Goal: Transaction & Acquisition: Purchase product/service

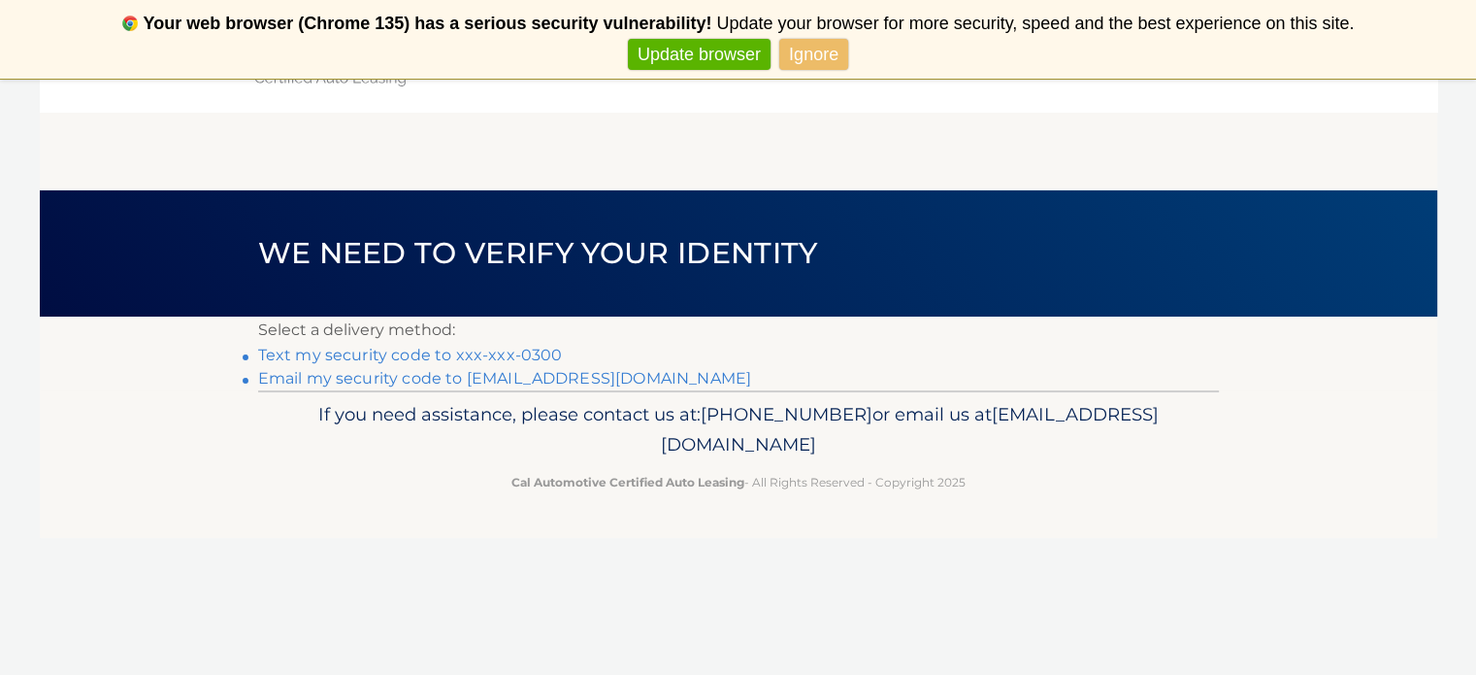
click at [419, 362] on link "Text my security code to xxx-xxx-0300" at bounding box center [410, 355] width 305 height 18
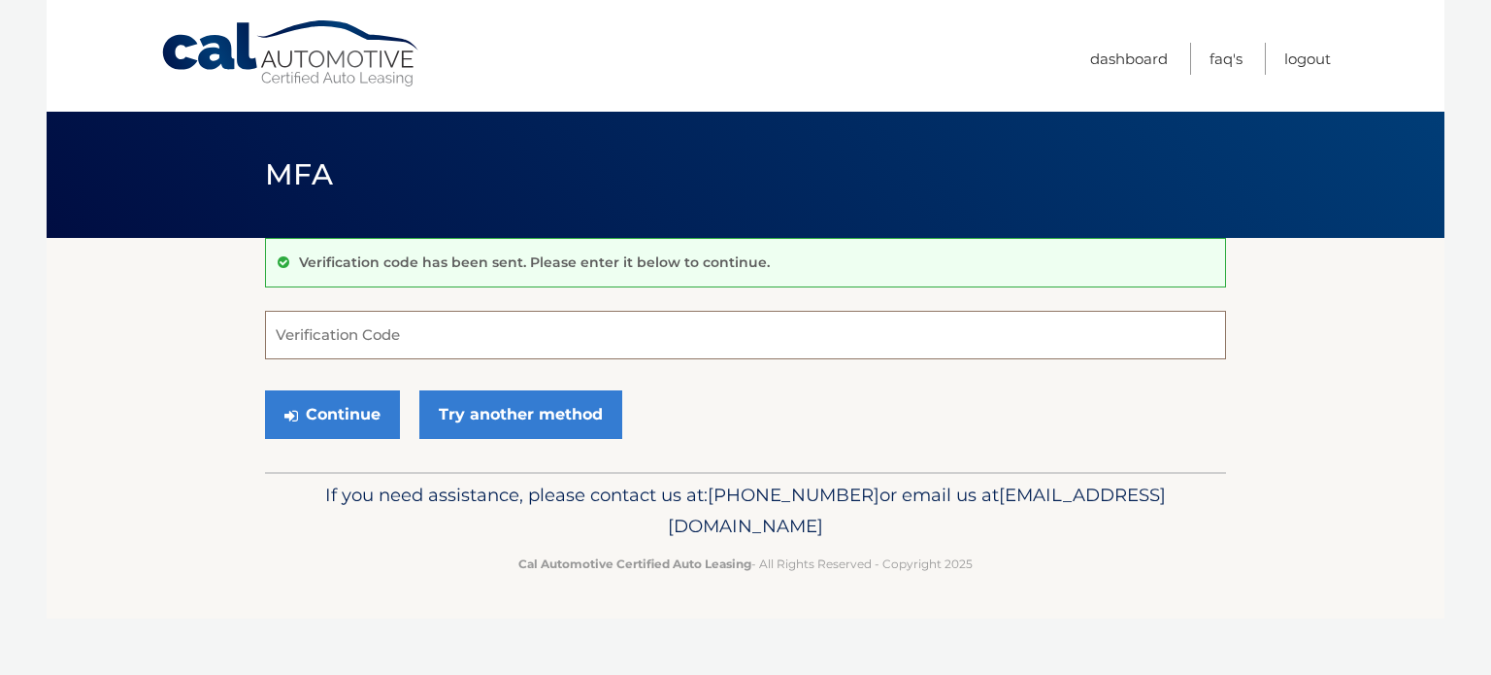
click at [427, 336] on input "Verification Code" at bounding box center [745, 335] width 961 height 49
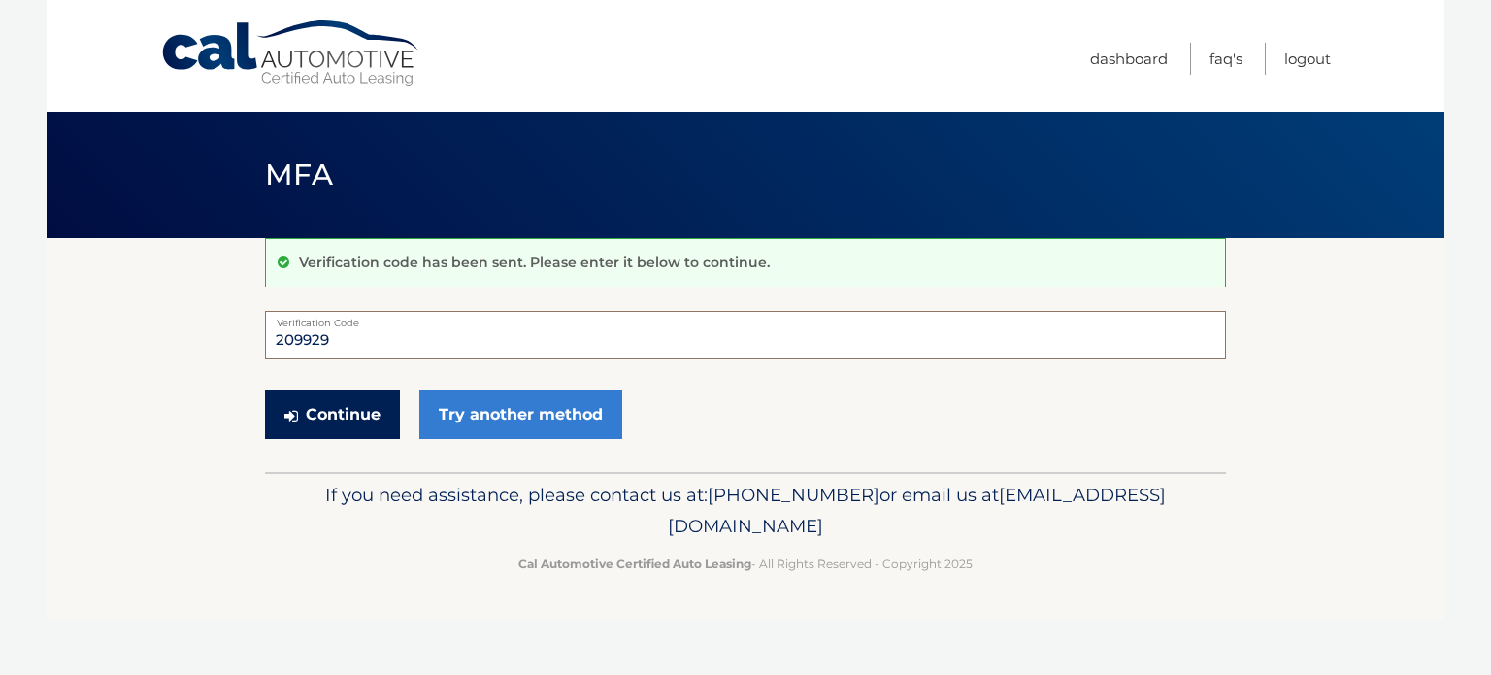
type input "209929"
click at [364, 414] on button "Continue" at bounding box center [332, 414] width 135 height 49
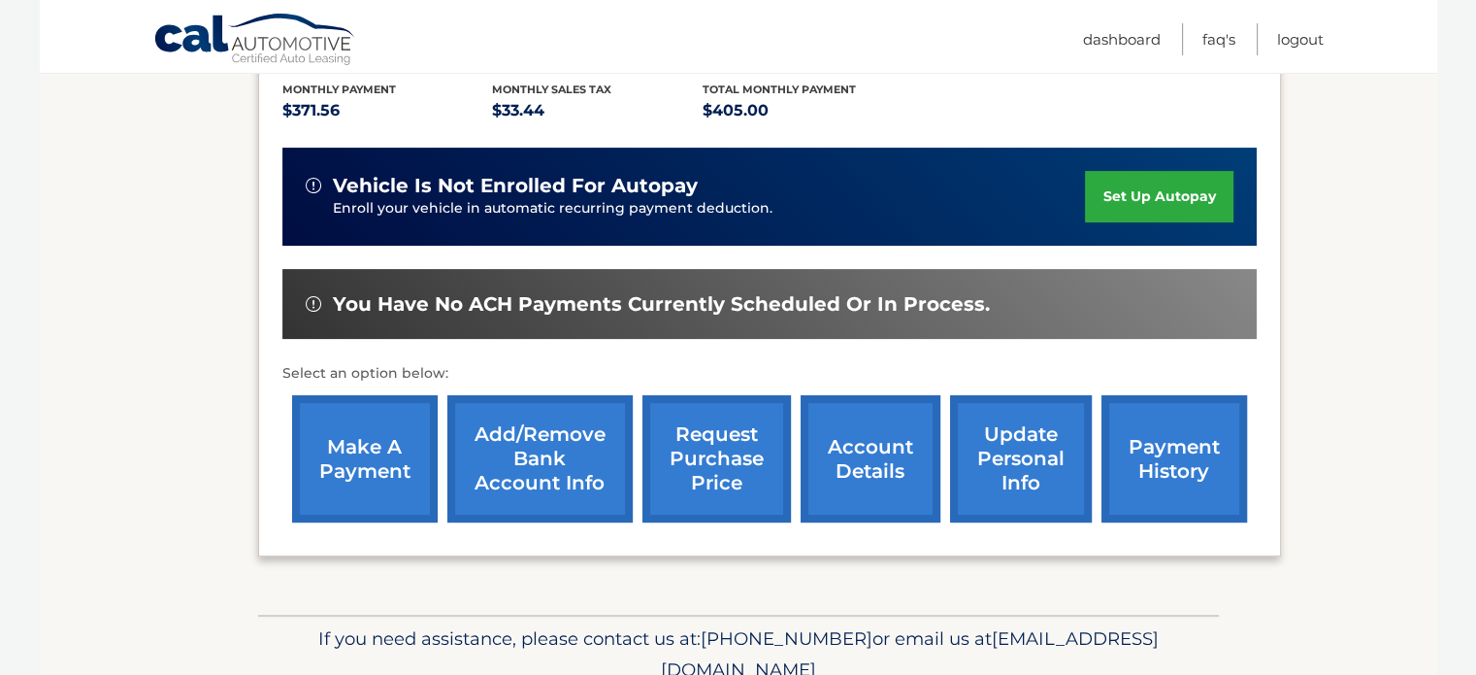
scroll to position [485, 0]
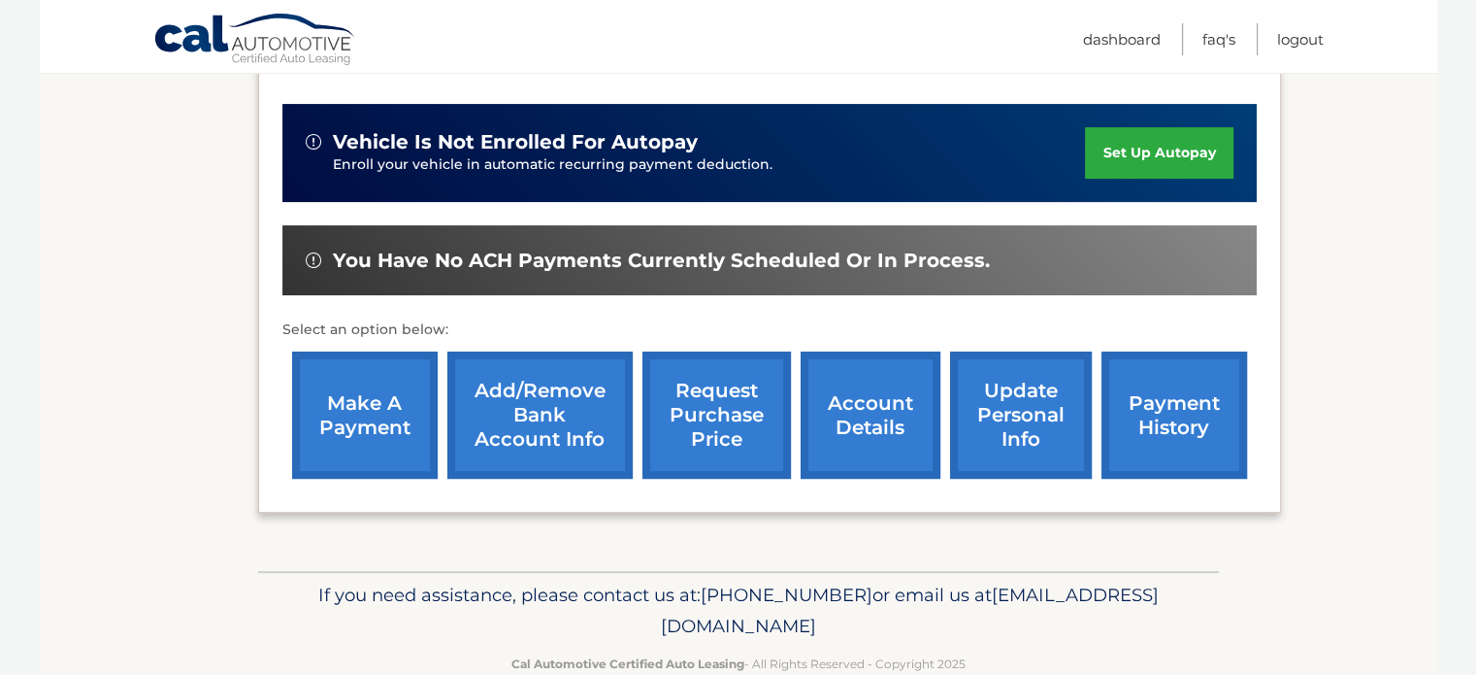
click at [381, 426] on link "make a payment" at bounding box center [365, 414] width 146 height 127
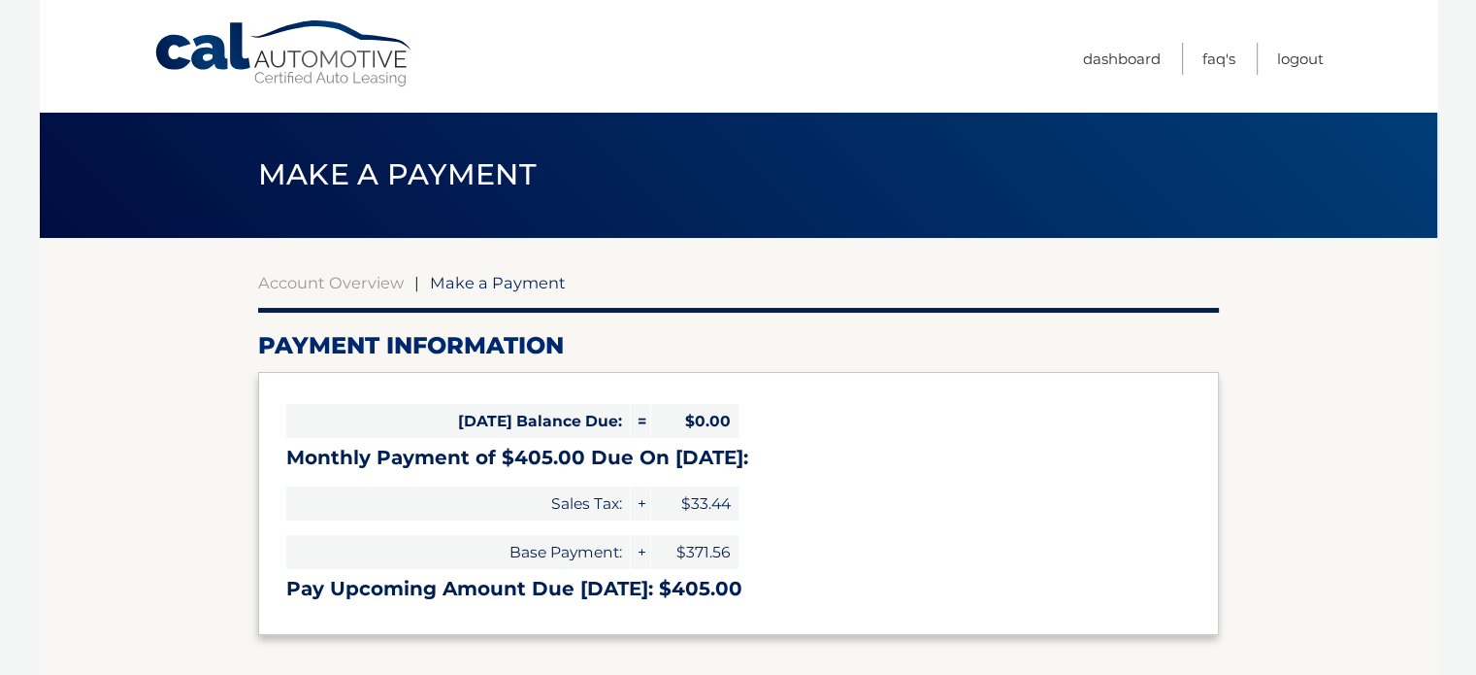
select select "NGM5YThhZmEtMDA1ZS00MTFmLWJmODQtNGE0MTk0MWNkN2Iy"
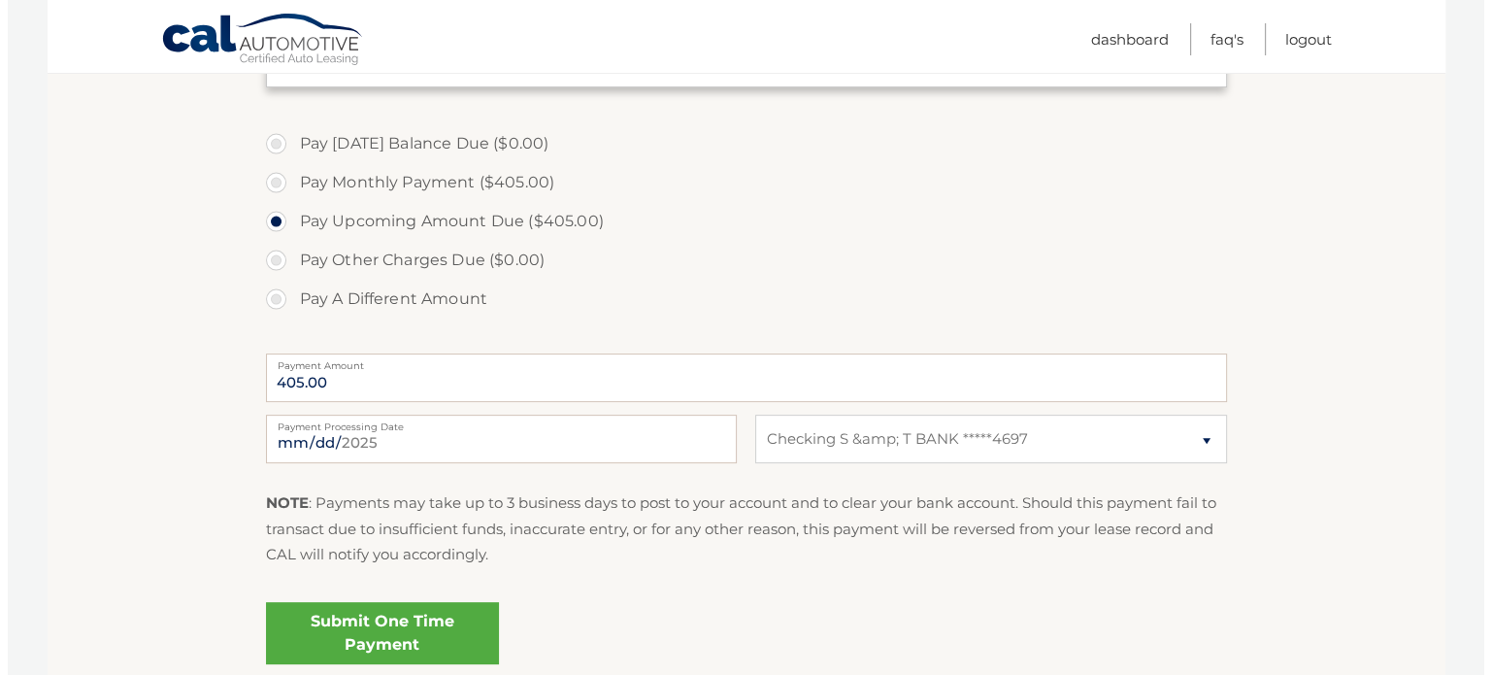
scroll to position [582, 0]
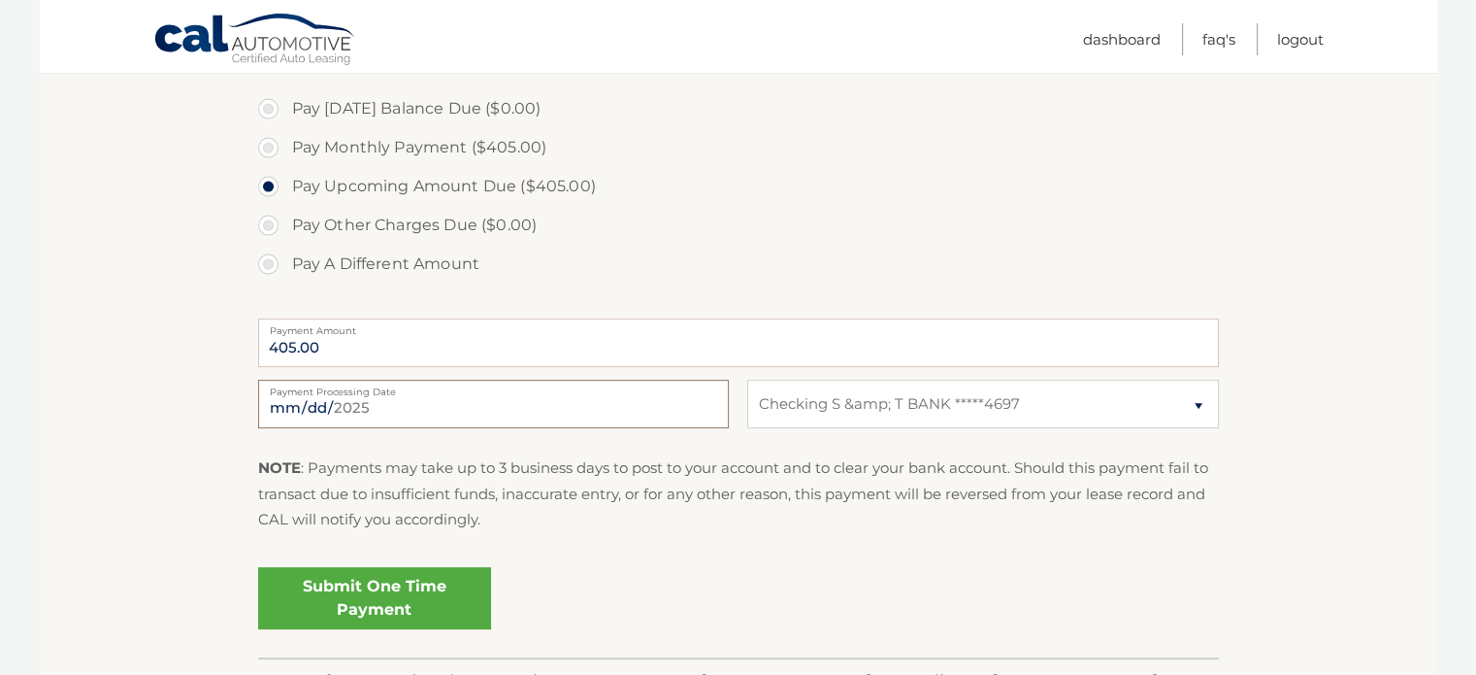
click at [583, 411] on input "2025-09-07" at bounding box center [493, 404] width 471 height 49
type input "2025-09-08"
click at [341, 598] on link "Submit One Time Payment" at bounding box center [374, 598] width 233 height 62
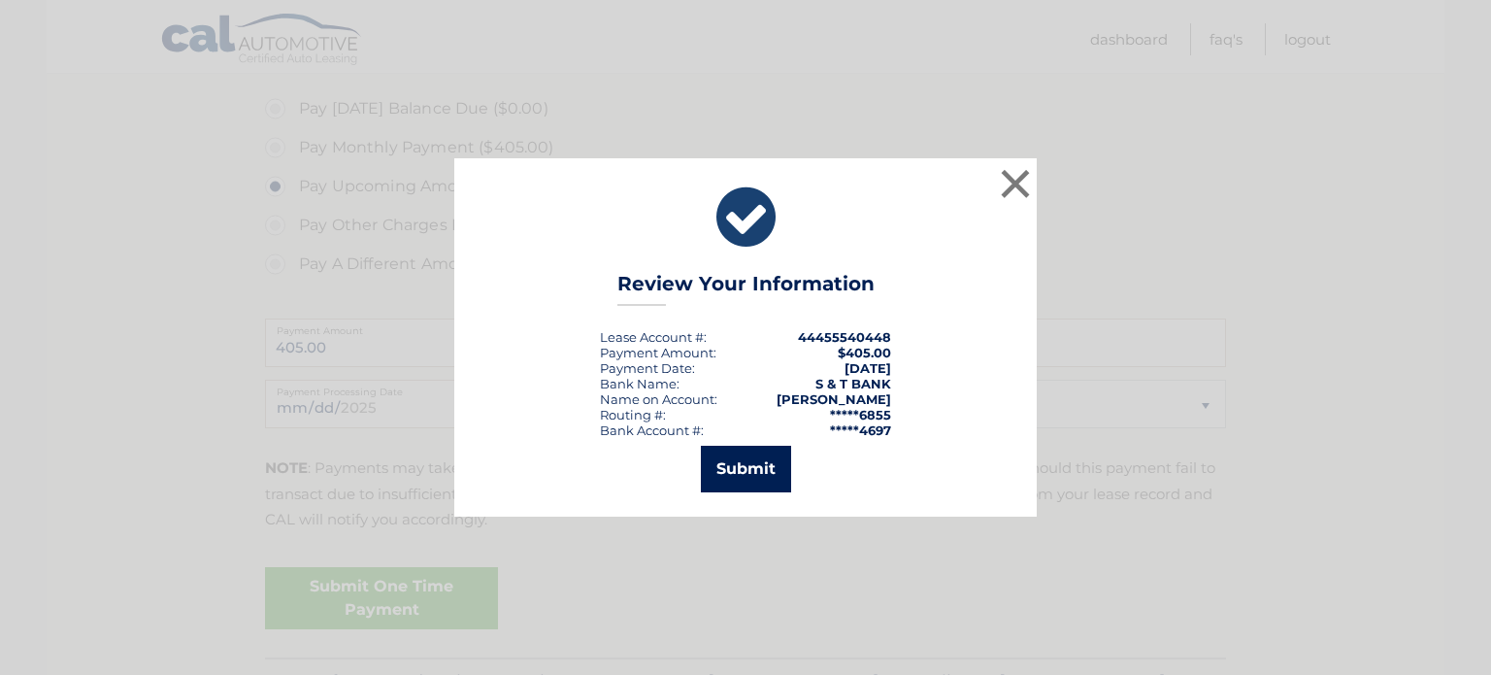
click at [733, 471] on button "Submit" at bounding box center [746, 469] width 90 height 47
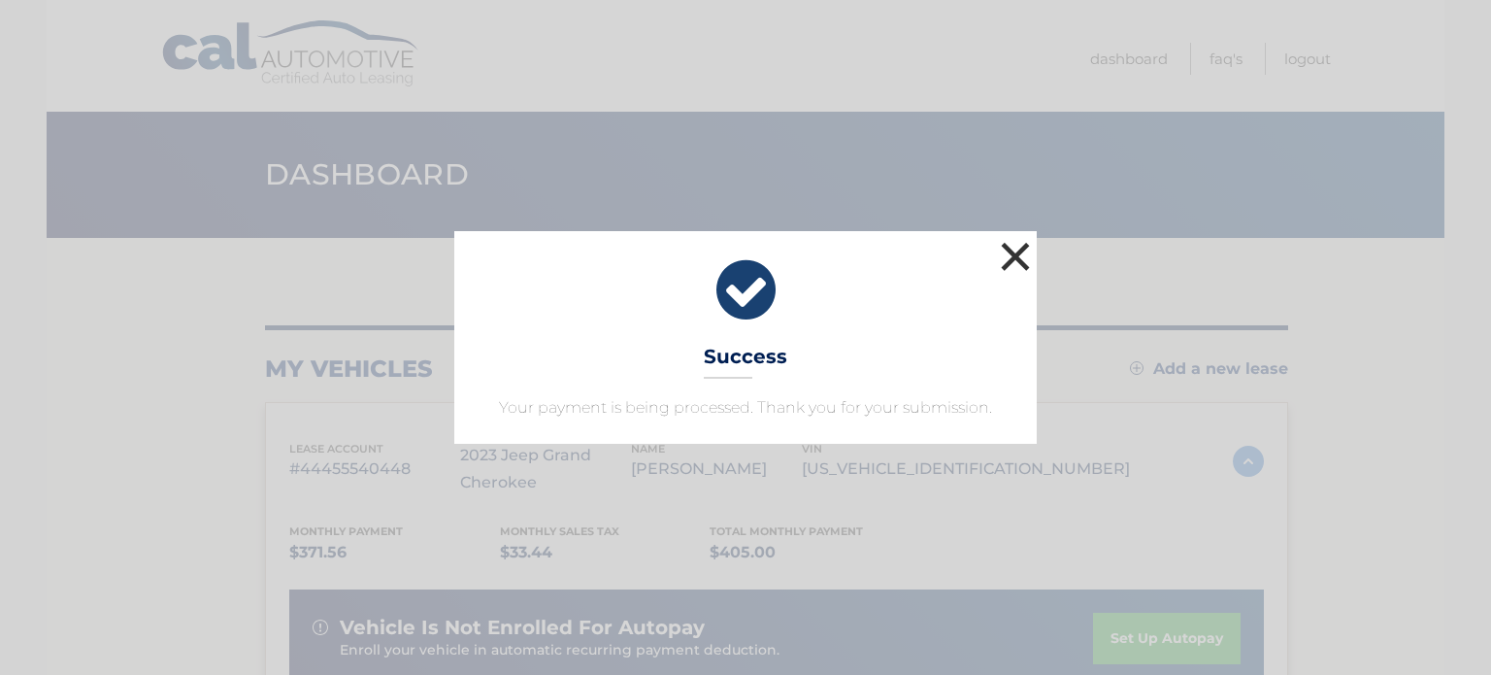
click at [1006, 256] on button "×" at bounding box center [1015, 256] width 39 height 39
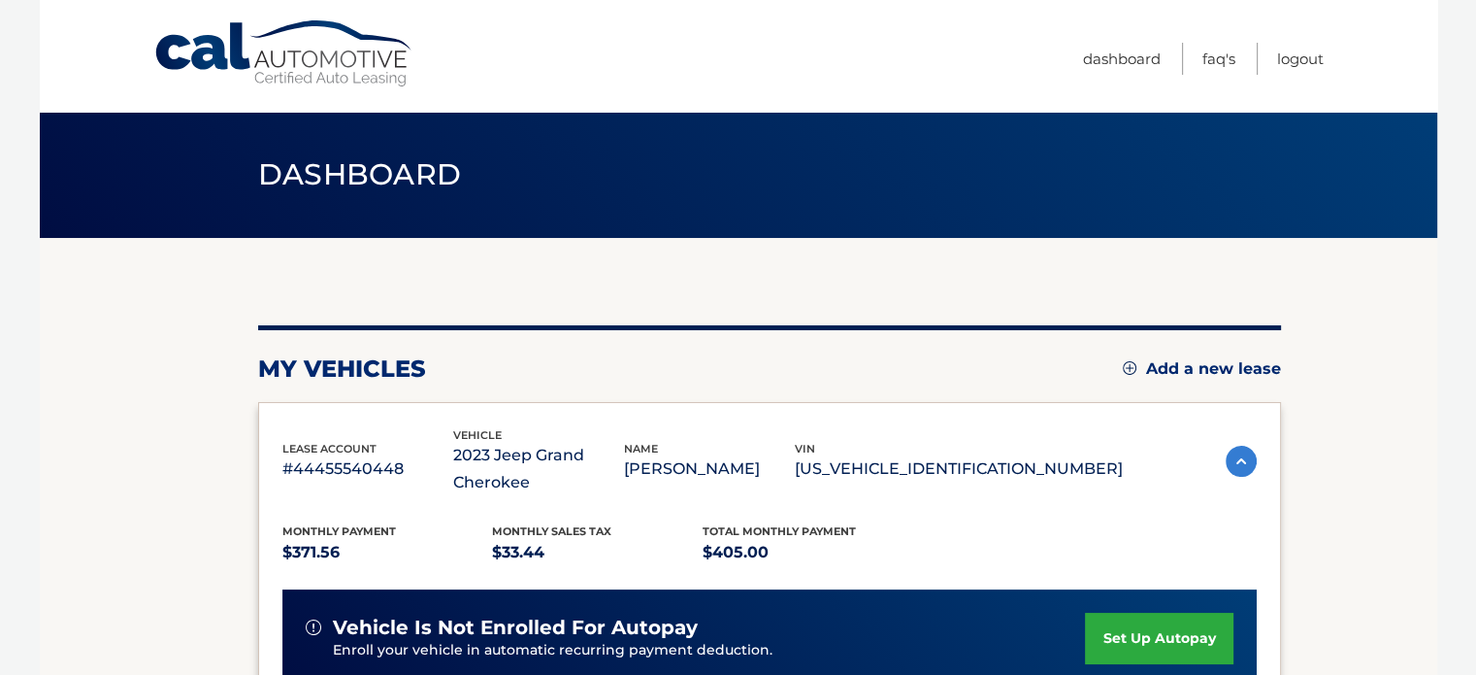
click at [926, 368] on div "my vehicles Add a new lease" at bounding box center [769, 368] width 1023 height 29
click at [1279, 57] on link "Logout" at bounding box center [1300, 59] width 47 height 32
